Goal: Information Seeking & Learning: Learn about a topic

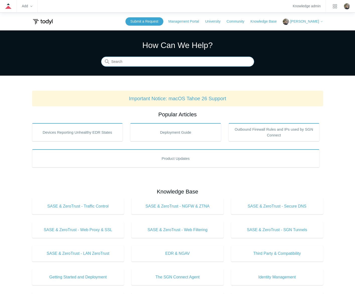
click at [159, 66] on input "Search" at bounding box center [177, 62] width 153 height 10
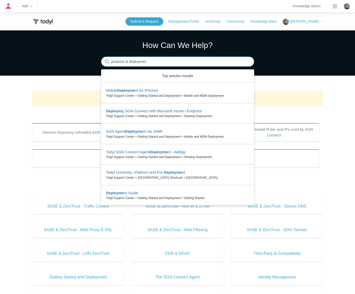
type input "products & deployment"
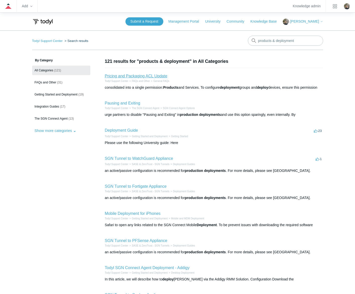
click at [150, 75] on link "Pricing and Packaging ACL Update" at bounding box center [136, 76] width 63 height 4
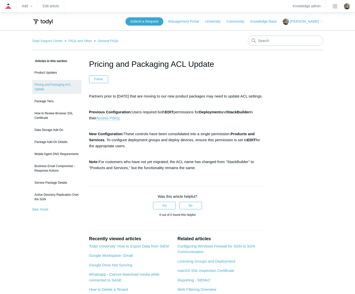
click at [331, 84] on main "Todyl Support Center FAQs and Other General FAQs Articles in this section Produ…" at bounding box center [177, 181] width 355 height 303
